Goal: Navigation & Orientation: Find specific page/section

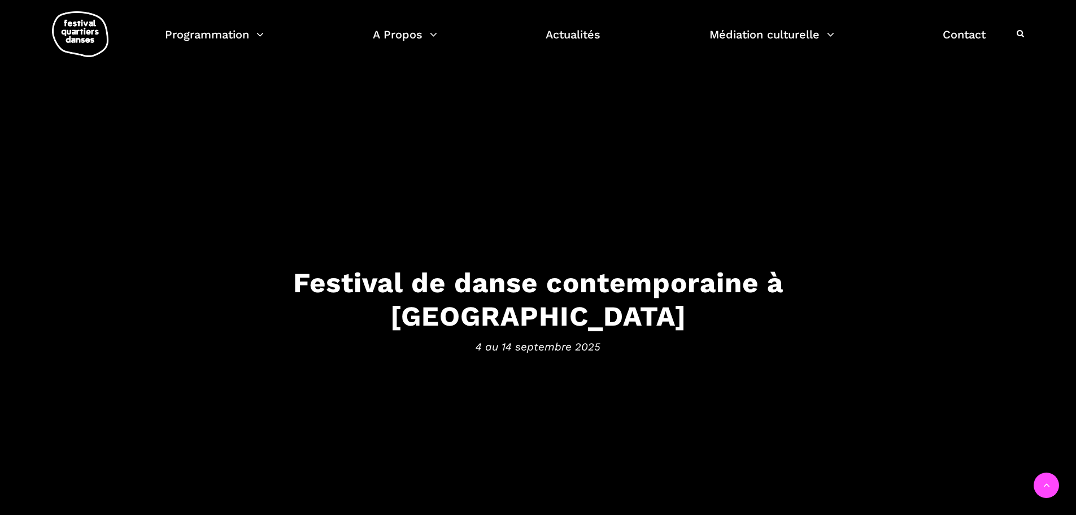
scroll to position [1343, 0]
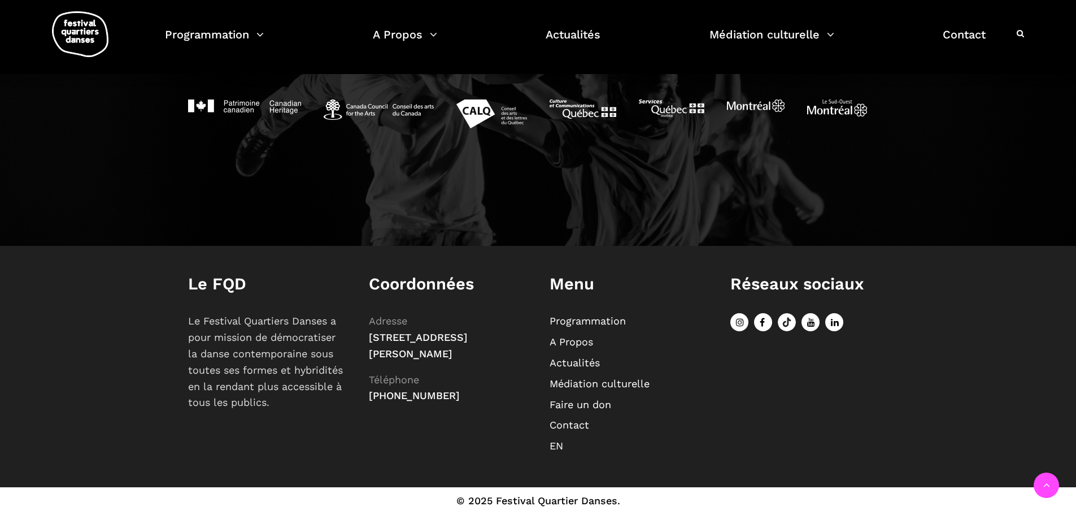
click at [577, 315] on link "Programmation" at bounding box center [588, 321] width 76 height 12
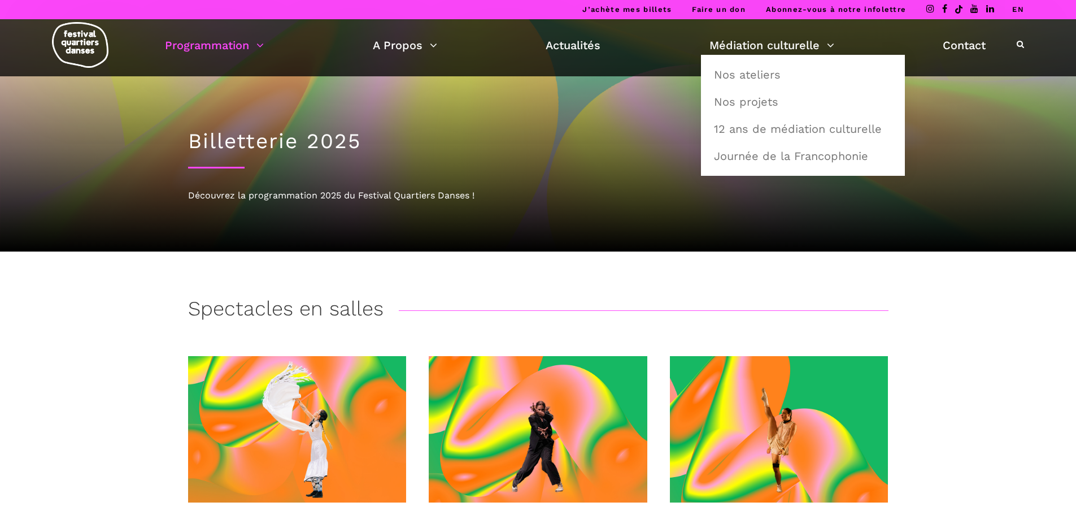
click at [771, 67] on link "Nos ateliers" at bounding box center [802, 75] width 191 height 26
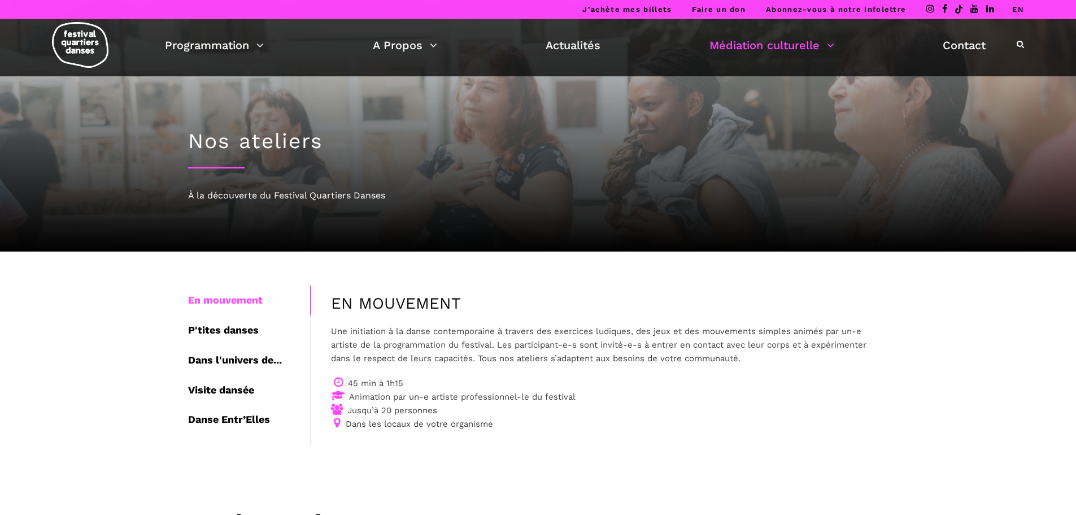
drag, startPoint x: 1079, startPoint y: 104, endPoint x: 1066, endPoint y: 57, distance: 48.5
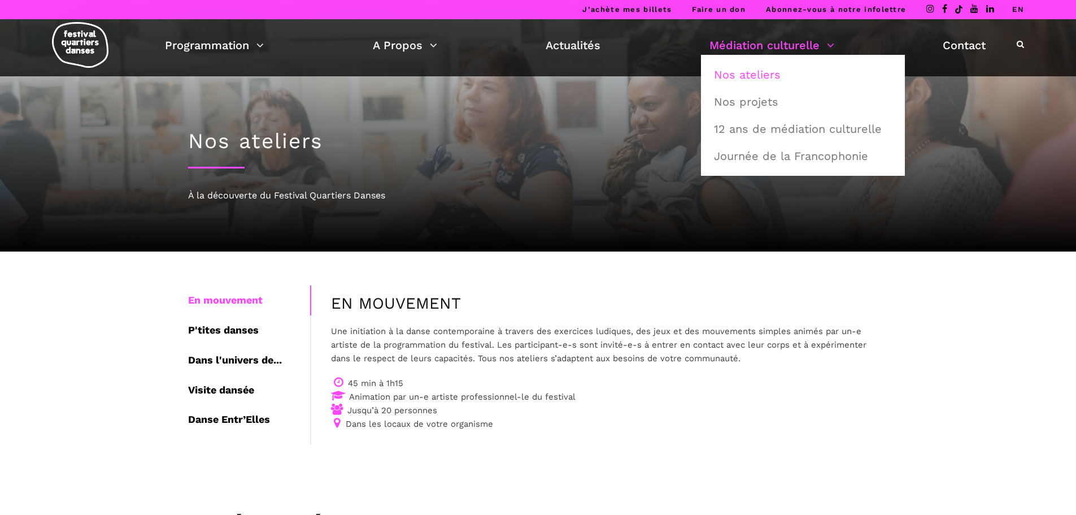
click at [754, 97] on link "Nos projets" at bounding box center [802, 102] width 191 height 26
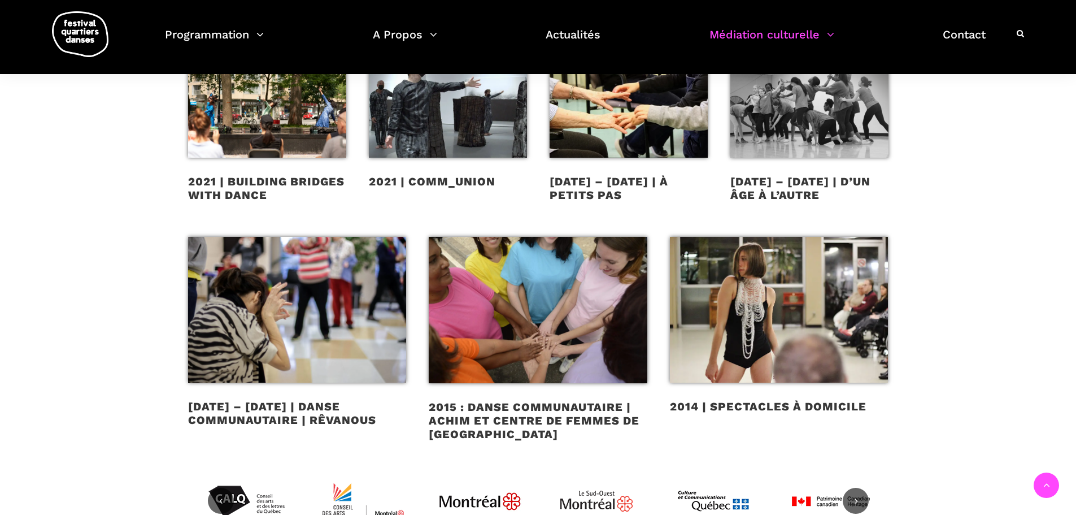
scroll to position [982, 0]
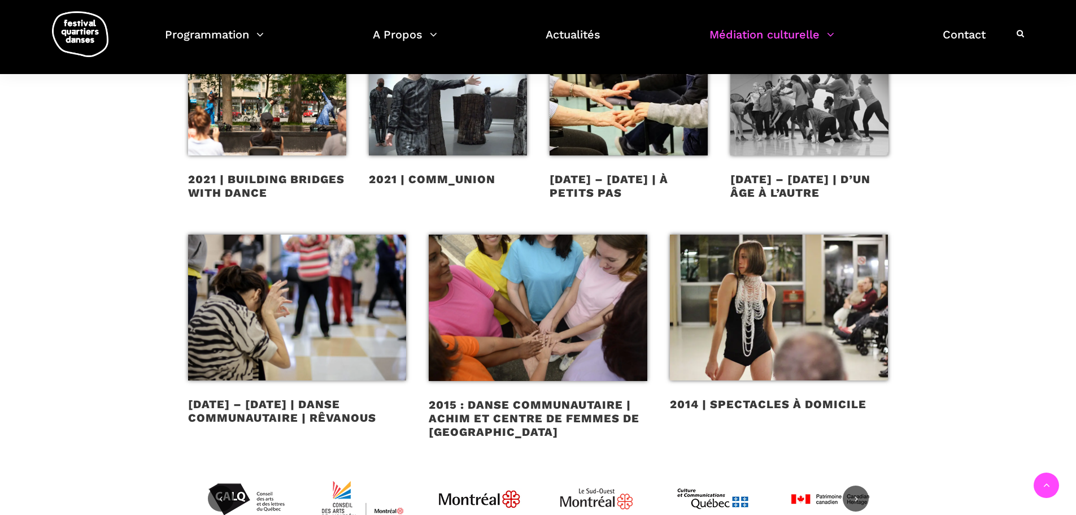
drag, startPoint x: 1080, startPoint y: 78, endPoint x: 1071, endPoint y: 350, distance: 272.4
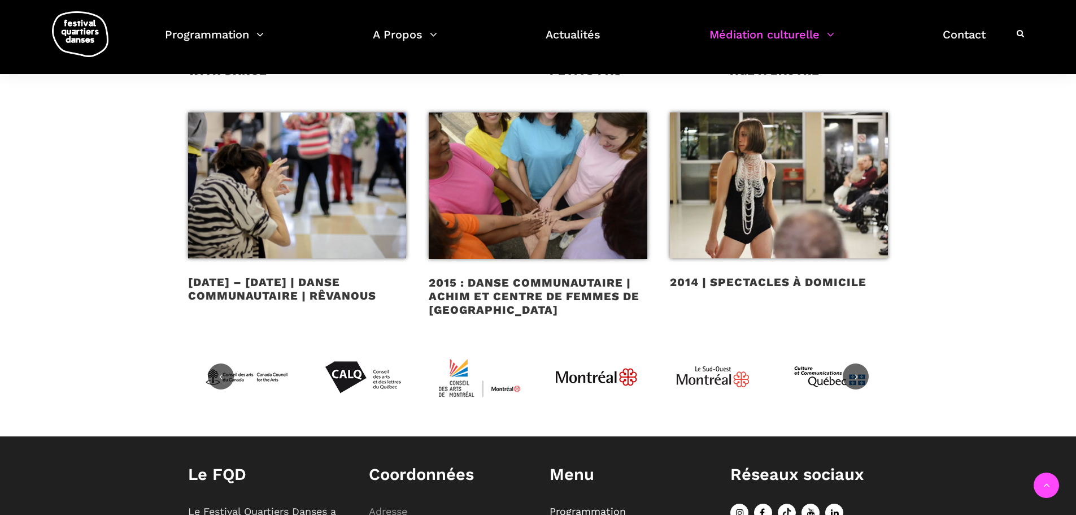
scroll to position [1117, 0]
